Goal: Information Seeking & Learning: Learn about a topic

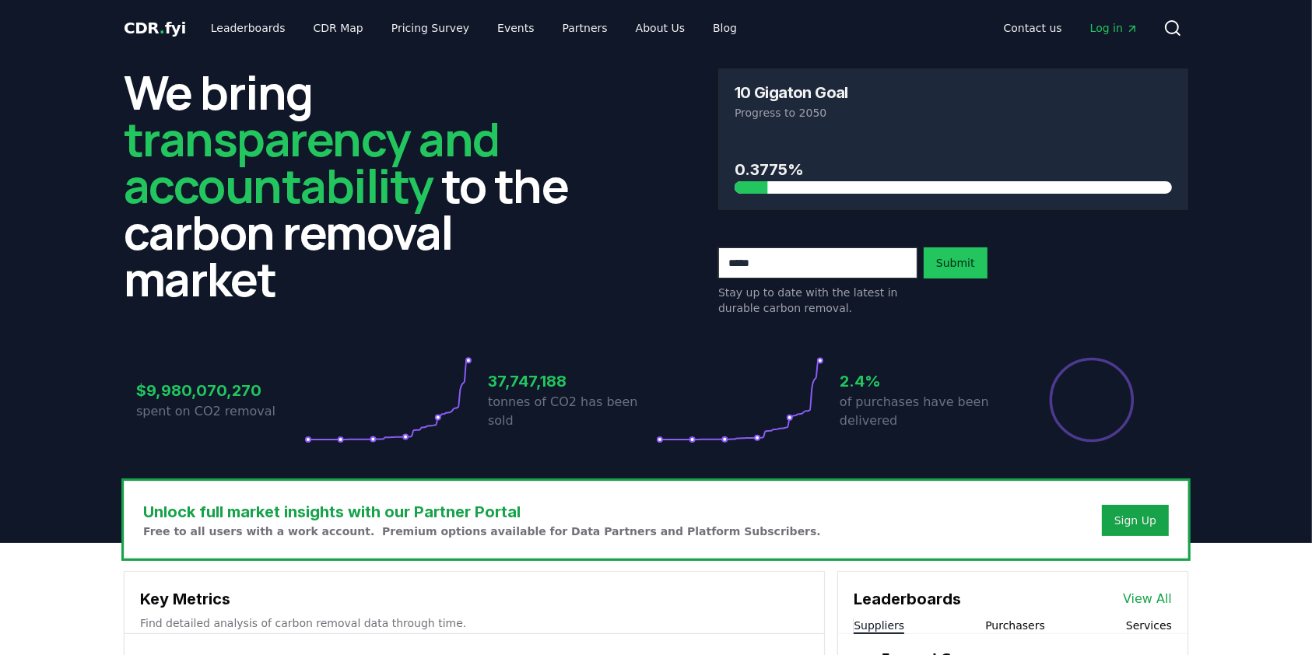
click at [44, 140] on header "We bring transparency and accountability to the carbon removal market 10 Gigato…" at bounding box center [656, 299] width 1312 height 487
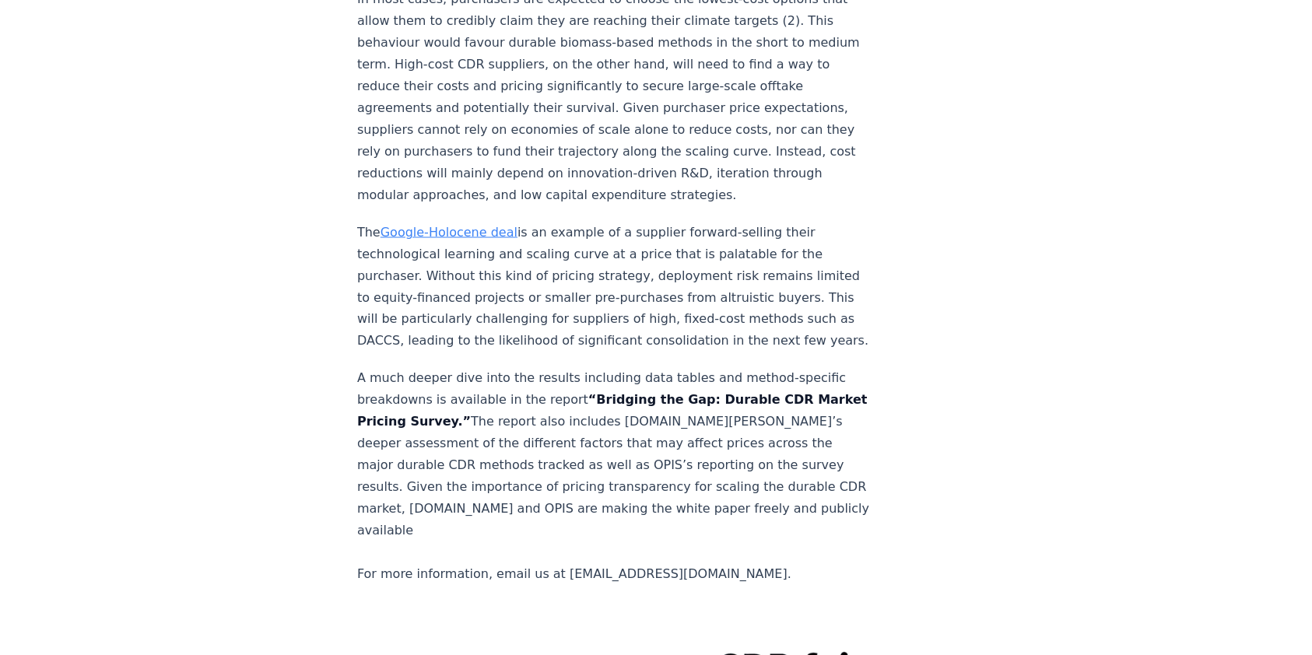
scroll to position [2645, 0]
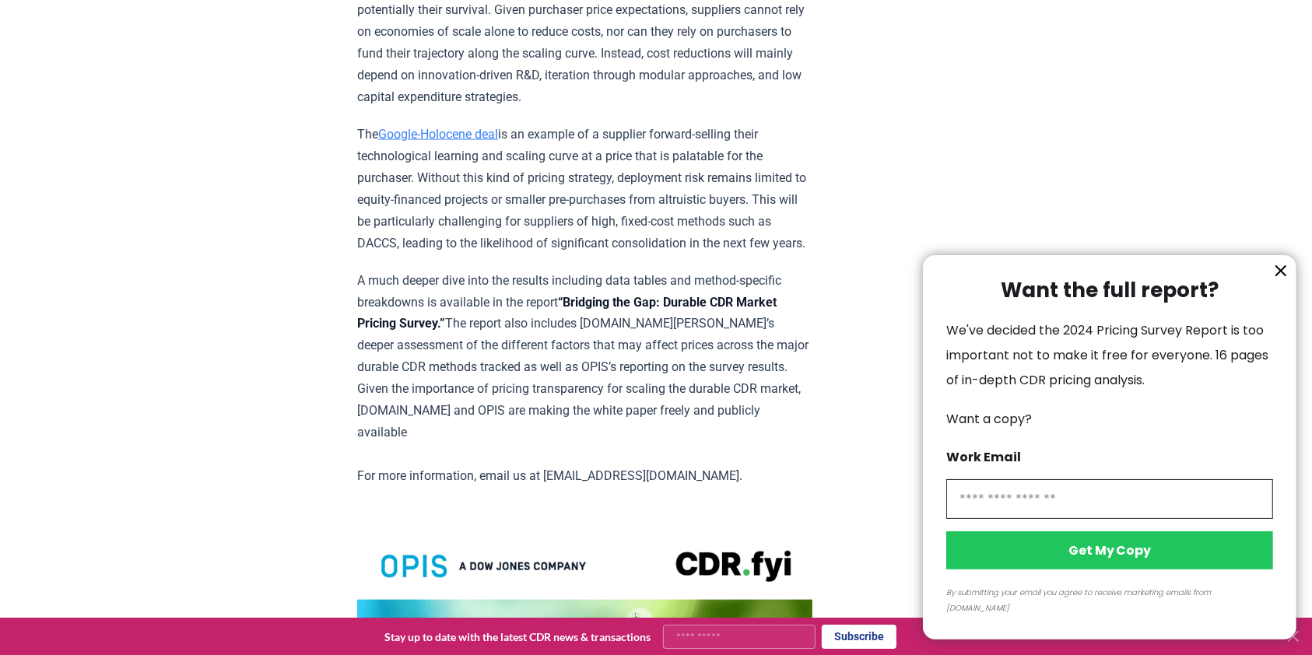
click at [1065, 515] on input "information" at bounding box center [1110, 500] width 327 height 40
type input "**********"
click at [1094, 568] on button "Get My Copy" at bounding box center [1110, 551] width 327 height 38
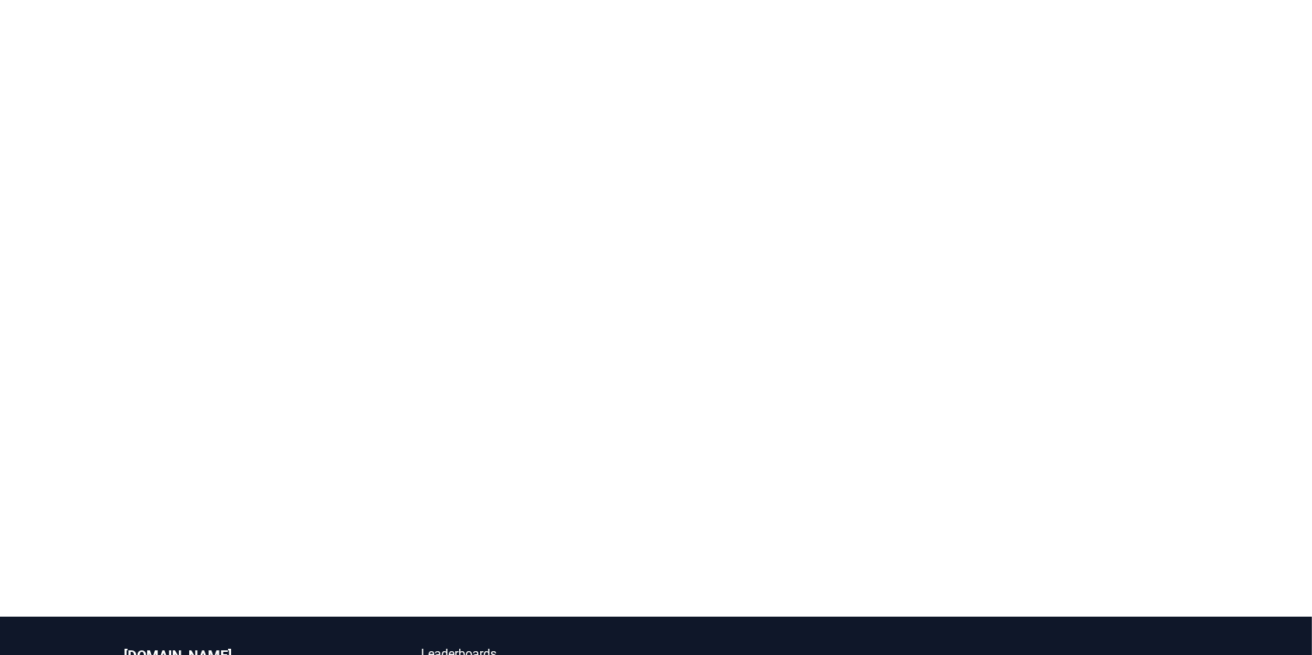
scroll to position [1164, 0]
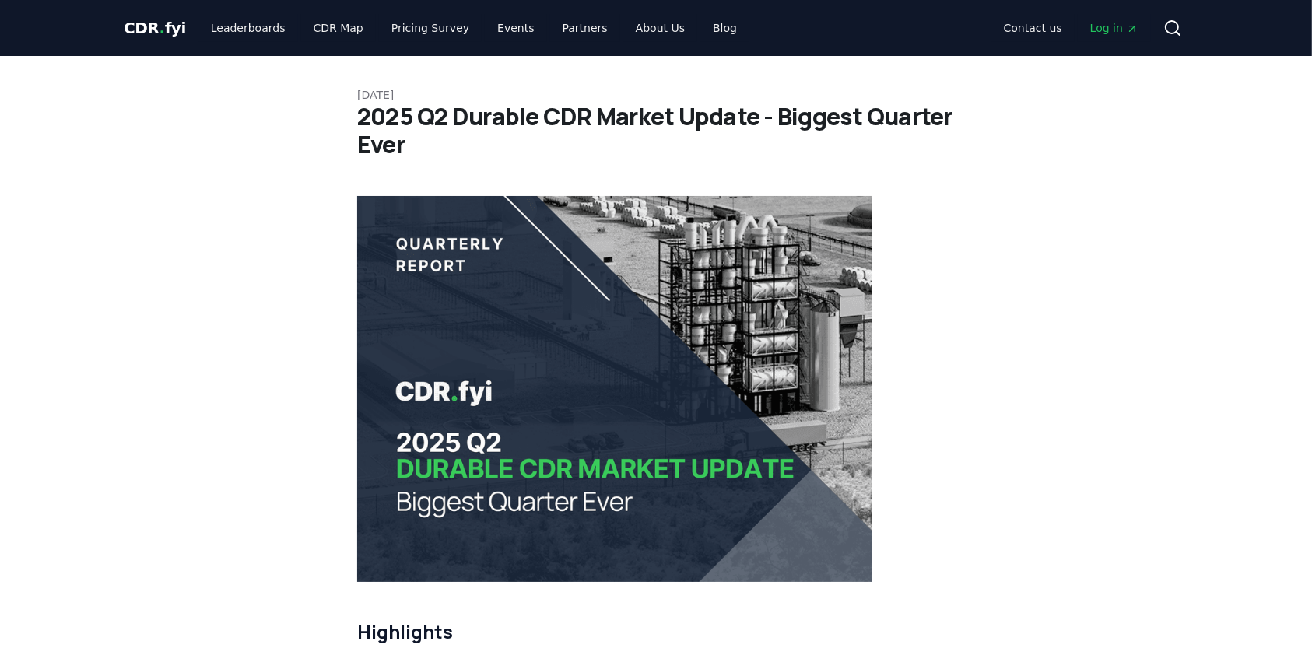
drag, startPoint x: 359, startPoint y: 91, endPoint x: 667, endPoint y: 244, distance: 344.3
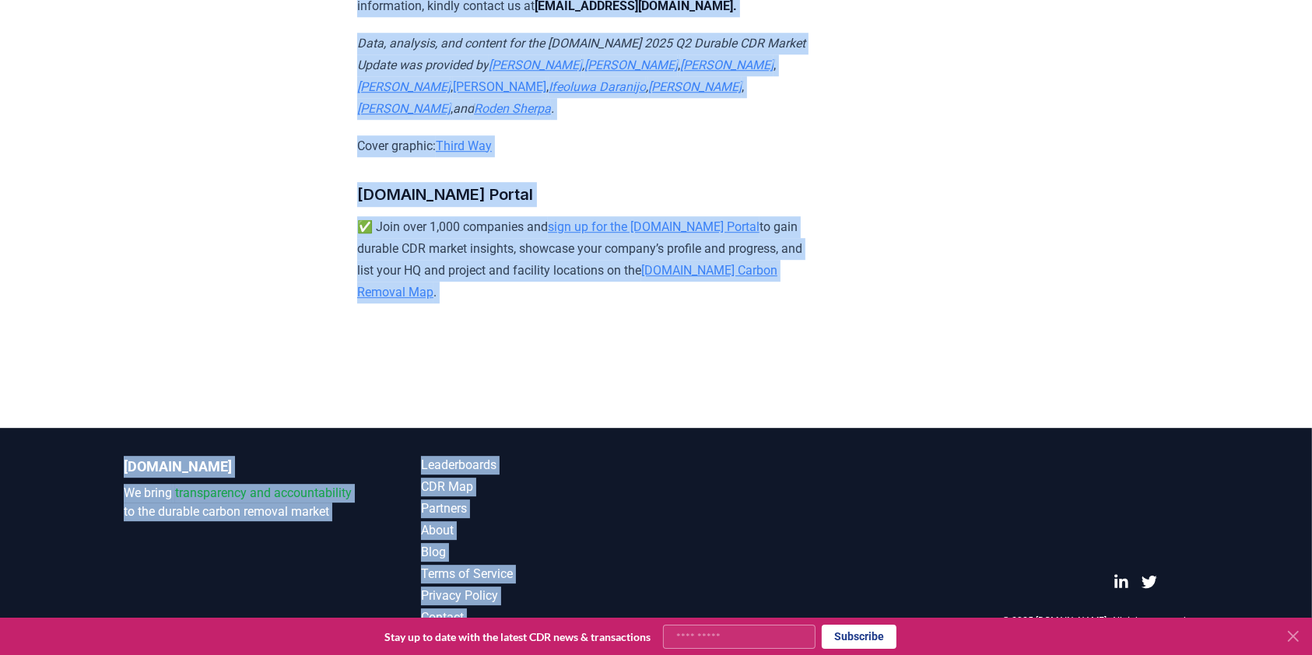
scroll to position [10445, 0]
drag, startPoint x: 359, startPoint y: 93, endPoint x: 883, endPoint y: 676, distance: 783.8
copy div "July 24, 2025 2025 Q2 Durable CDR Market Update - Biggest Quarter Ever Highligh…"
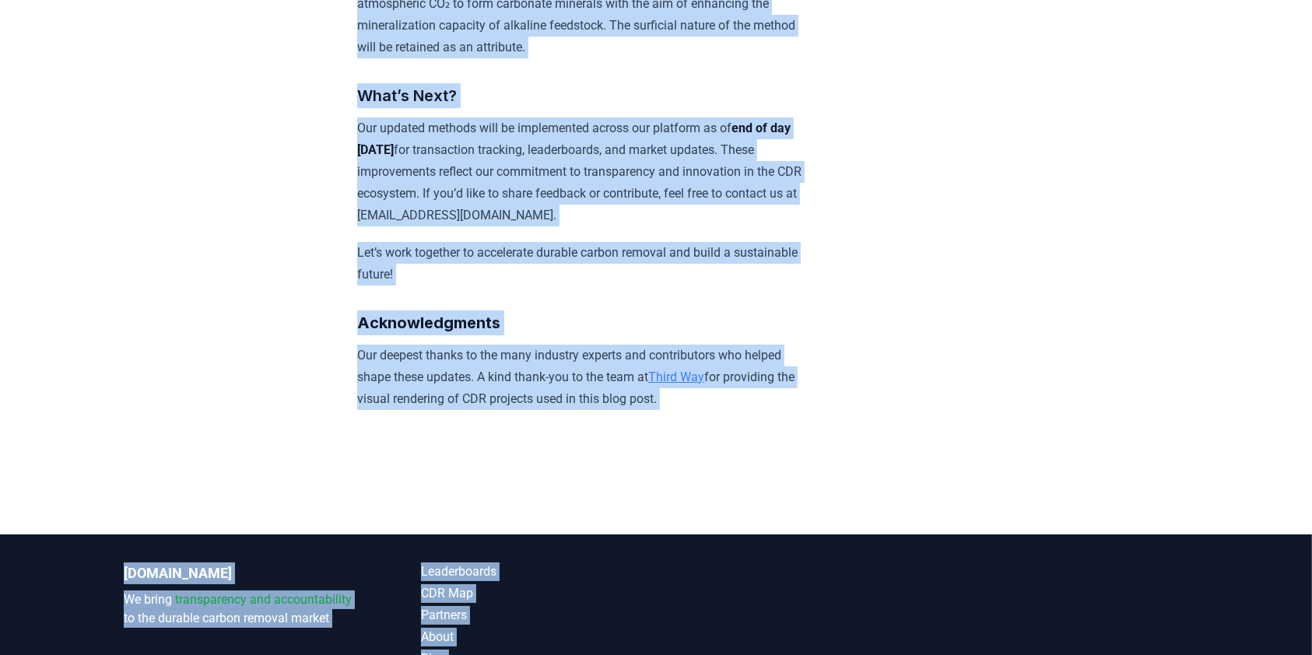
scroll to position [5745, 0]
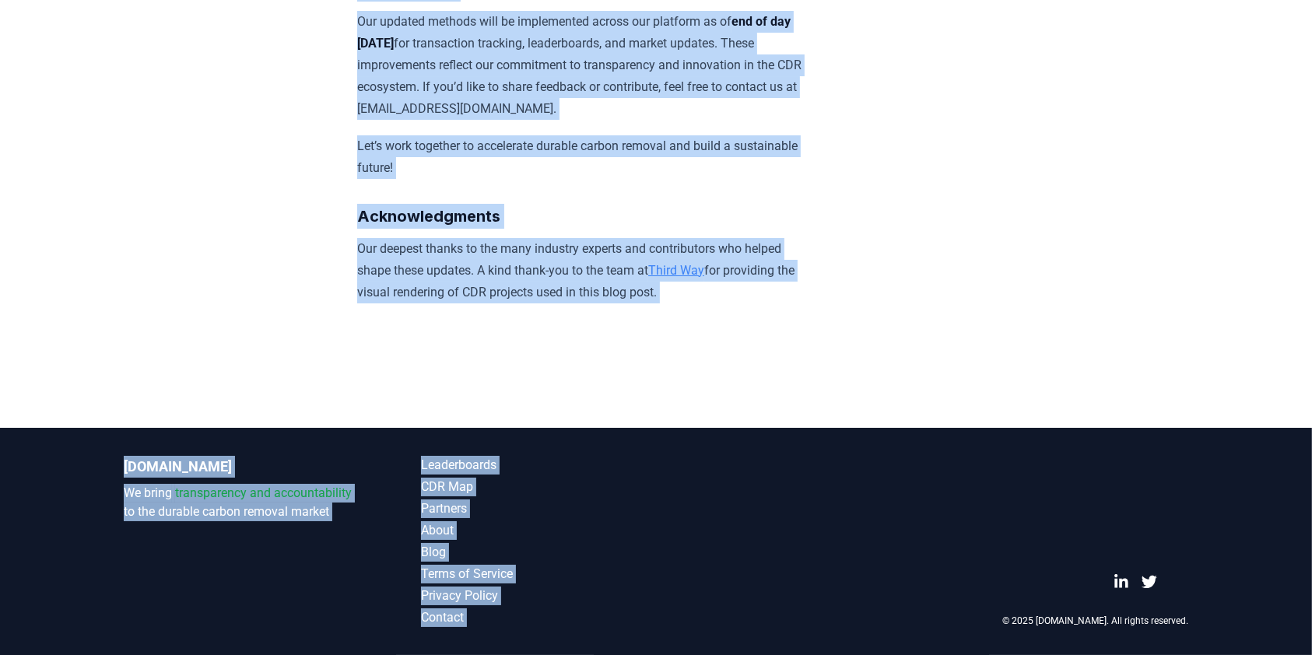
drag, startPoint x: 357, startPoint y: 95, endPoint x: 803, endPoint y: 668, distance: 725.6
copy div "June 13, 2025 CDR.fyi Durable CDR Methods Update | June 2025 At CDR.fyi, our mi…"
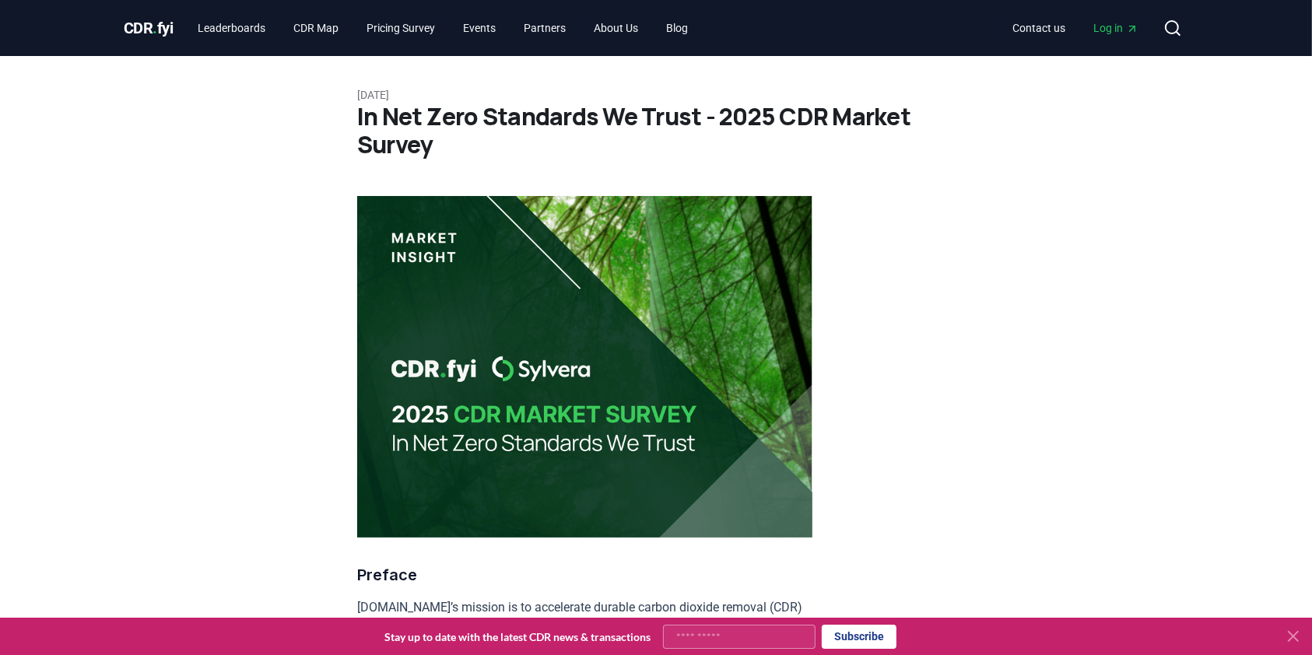
click at [357, 121] on h1 "In Net Zero Standards We Trust - 2025 CDR Market Survey" at bounding box center [656, 131] width 598 height 56
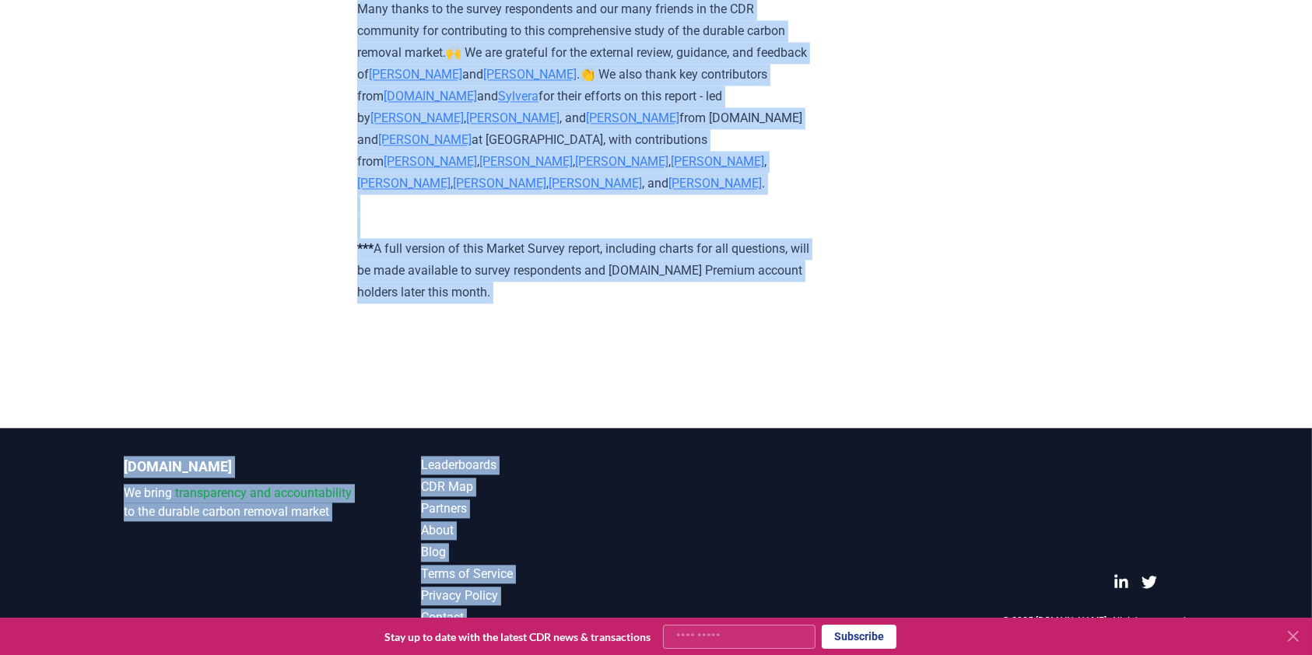
scroll to position [9496, 0]
drag, startPoint x: 358, startPoint y: 95, endPoint x: 779, endPoint y: 661, distance: 705.4
copy div "March 05, 2025 In Net Zero Standards We Trust - 2025 CDR Market Survey Preface …"
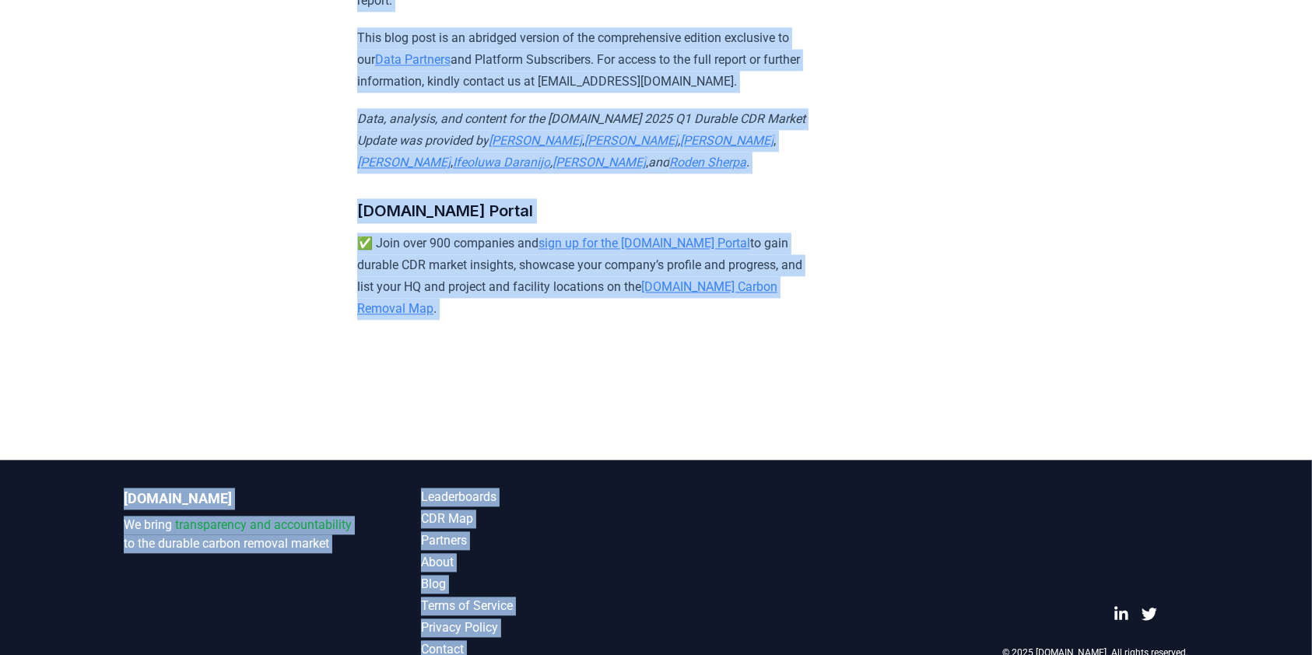
scroll to position [9237, 0]
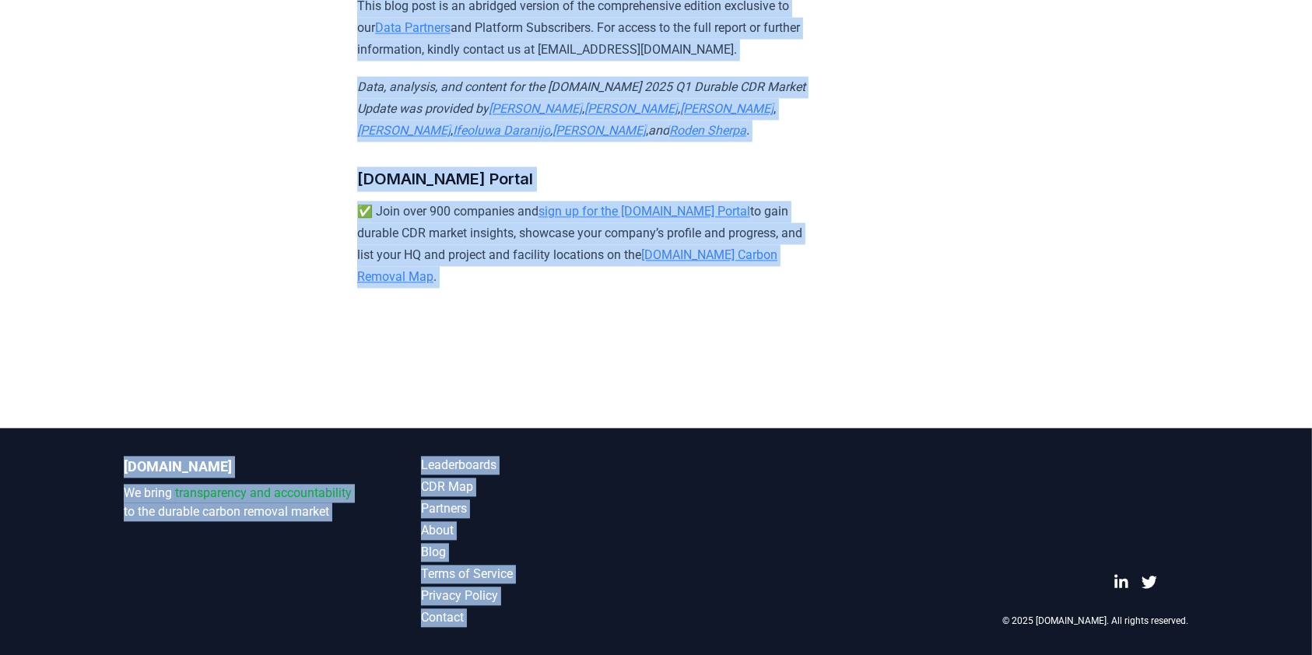
drag, startPoint x: 359, startPoint y: 95, endPoint x: 840, endPoint y: 609, distance: 704.4
copy div "Lorem 66, 9262 1470 I9 Dolorsi AME Consec Adipis - Elit se Doeiusmo Temporinci …"
